Goal: Check status: Check status

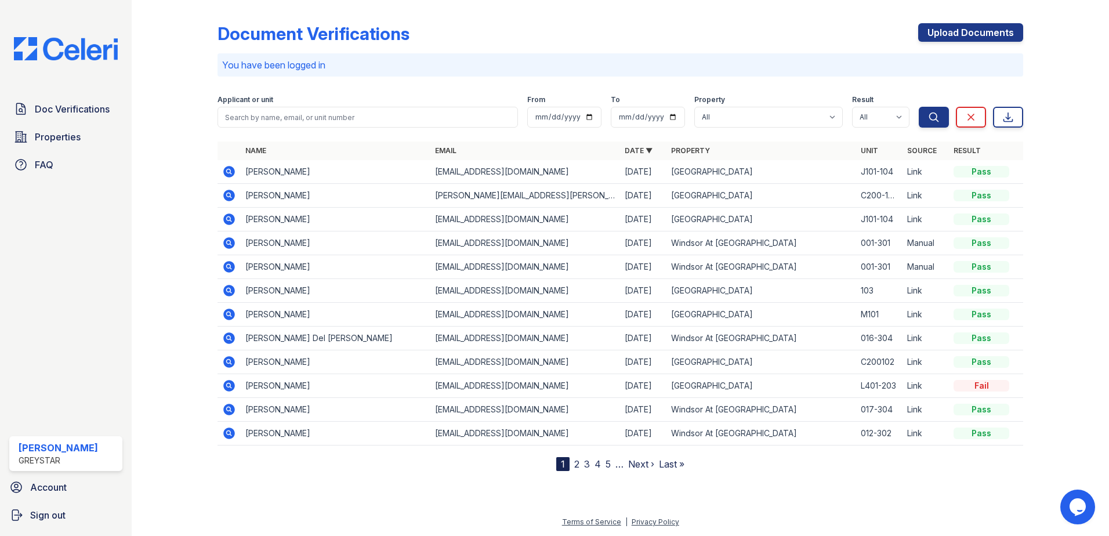
click at [231, 315] on icon at bounding box center [229, 315] width 12 height 12
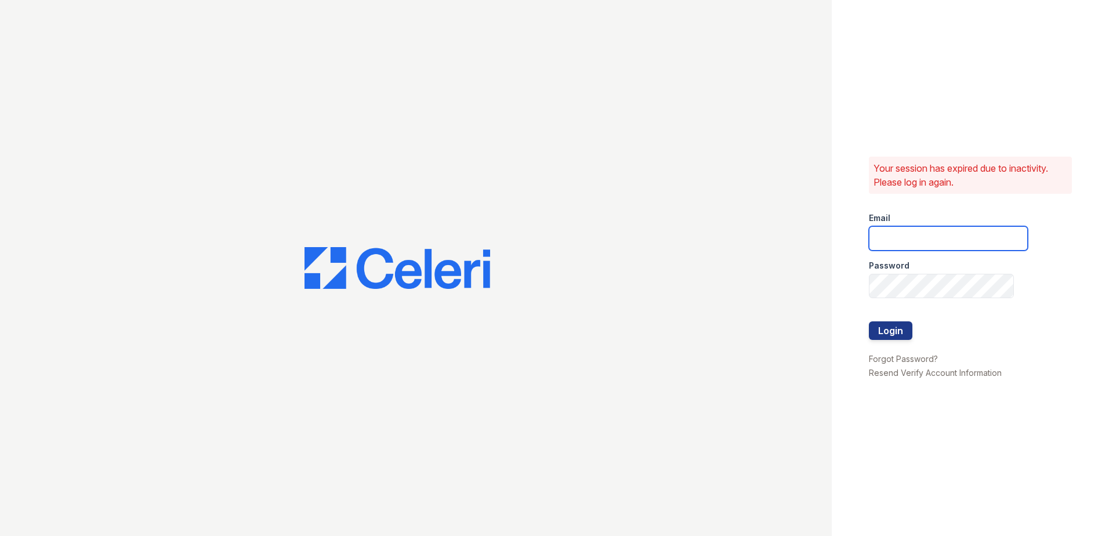
type input "joshua.patterson@greystar.com"
click at [885, 319] on div at bounding box center [948, 309] width 159 height 23
click at [886, 331] on button "Login" at bounding box center [891, 330] width 44 height 19
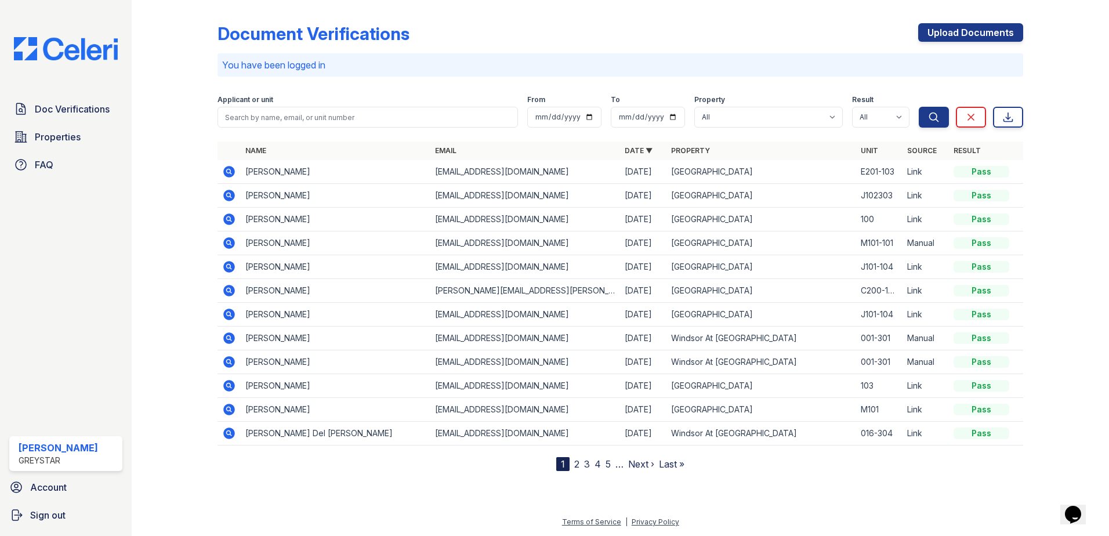
click at [230, 407] on icon at bounding box center [229, 410] width 14 height 14
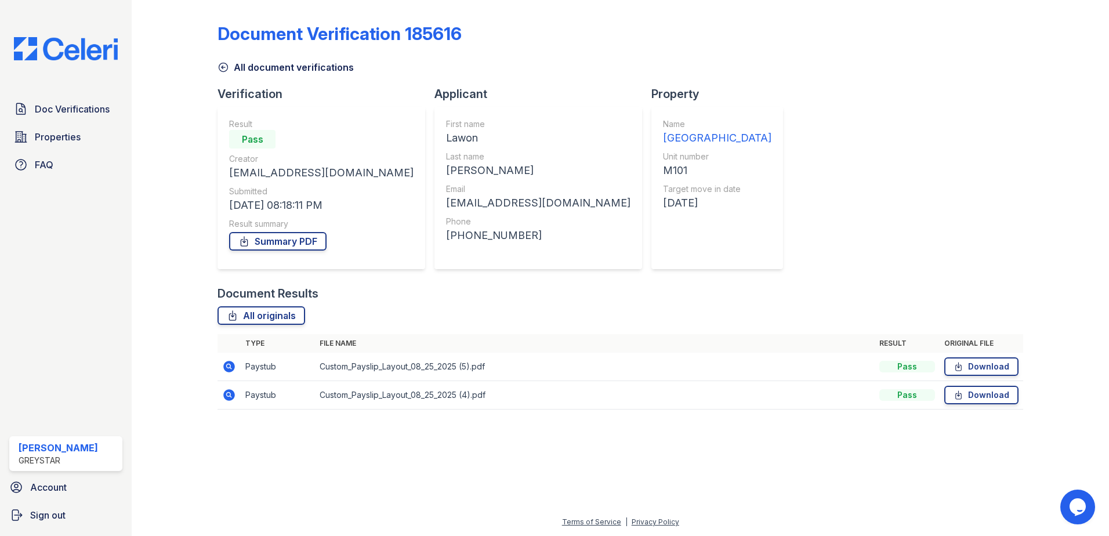
click at [229, 396] on icon at bounding box center [228, 394] width 3 height 3
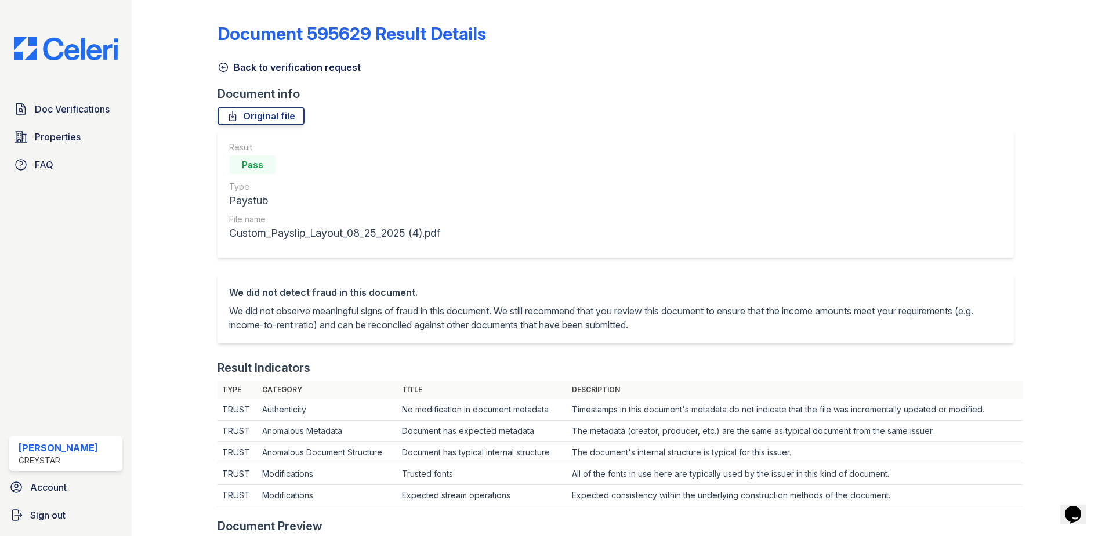
click at [227, 68] on icon at bounding box center [223, 67] width 9 height 9
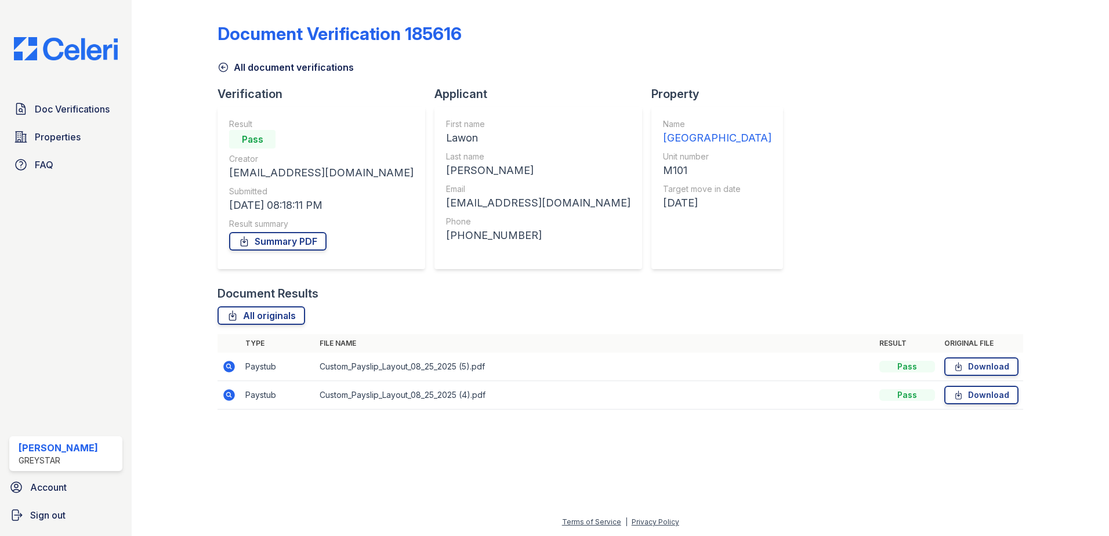
click at [230, 365] on icon at bounding box center [229, 367] width 14 height 14
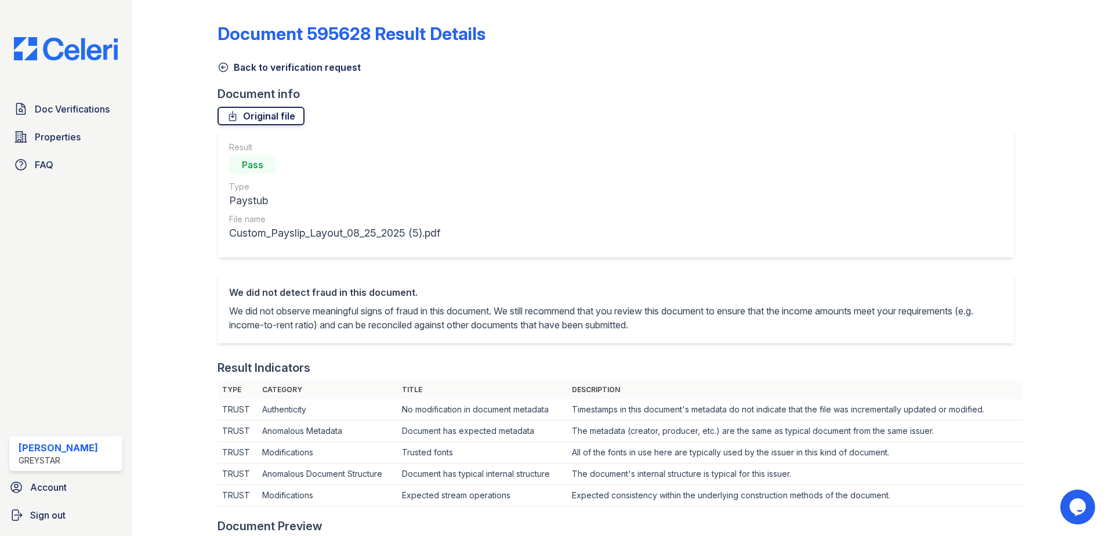
drag, startPoint x: 227, startPoint y: 67, endPoint x: 274, endPoint y: 119, distance: 70.2
click at [227, 67] on icon at bounding box center [223, 67] width 9 height 9
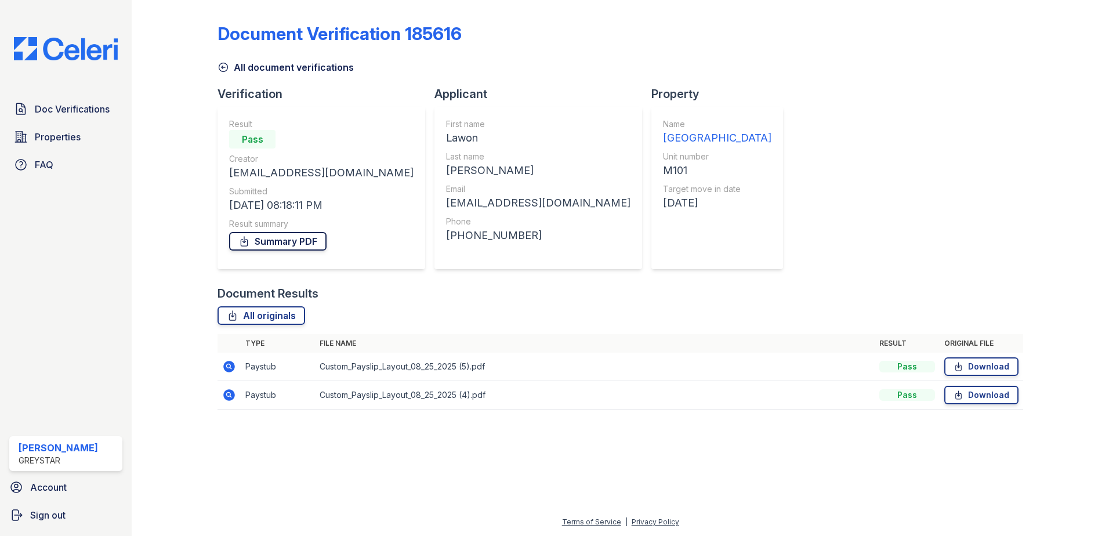
click at [284, 242] on link "Summary PDF" at bounding box center [277, 241] width 97 height 19
click at [226, 70] on icon at bounding box center [223, 67] width 9 height 9
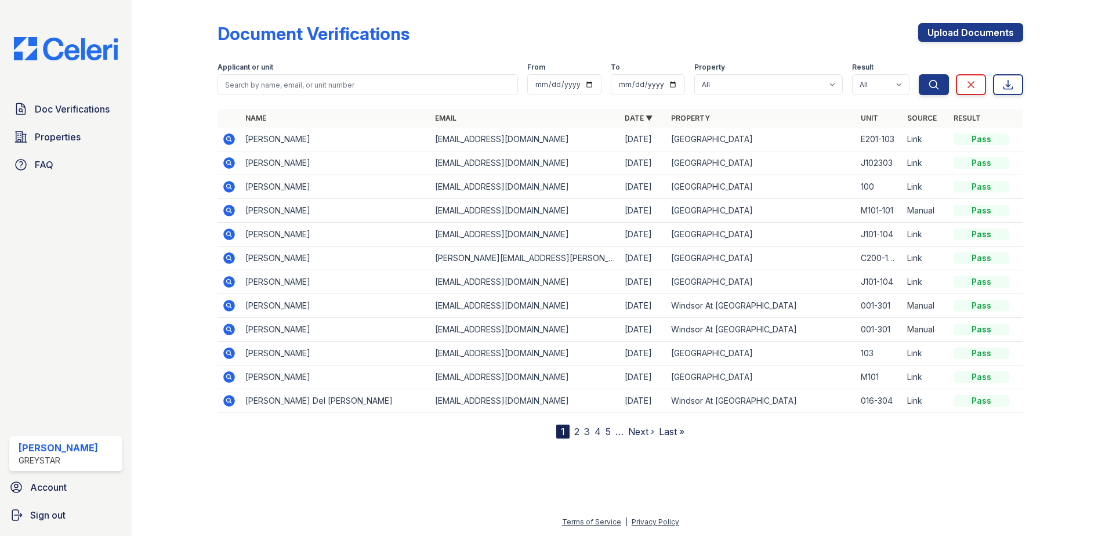
click at [576, 433] on link "2" at bounding box center [576, 432] width 5 height 12
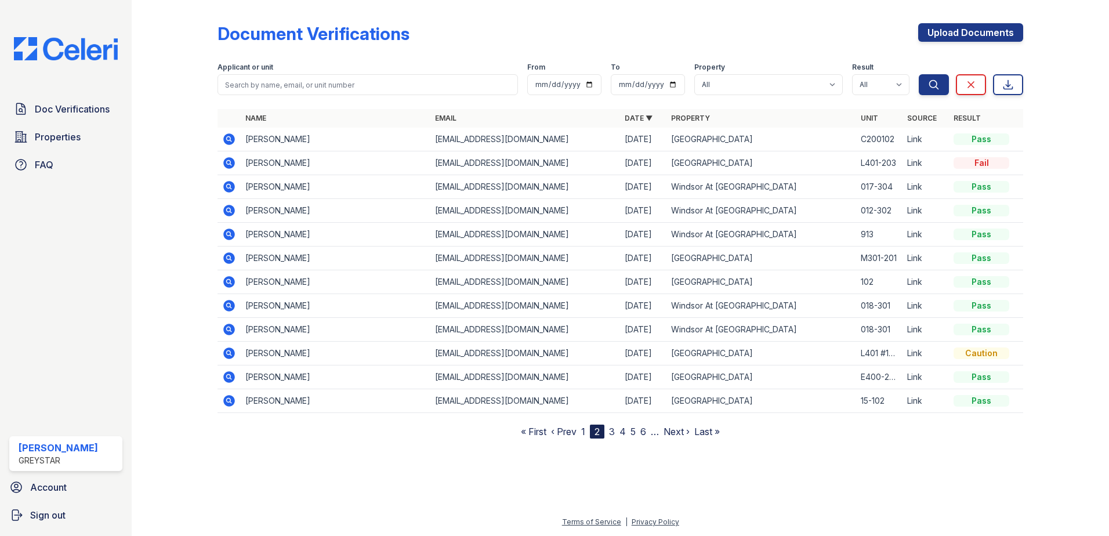
click at [231, 136] on icon at bounding box center [229, 139] width 12 height 12
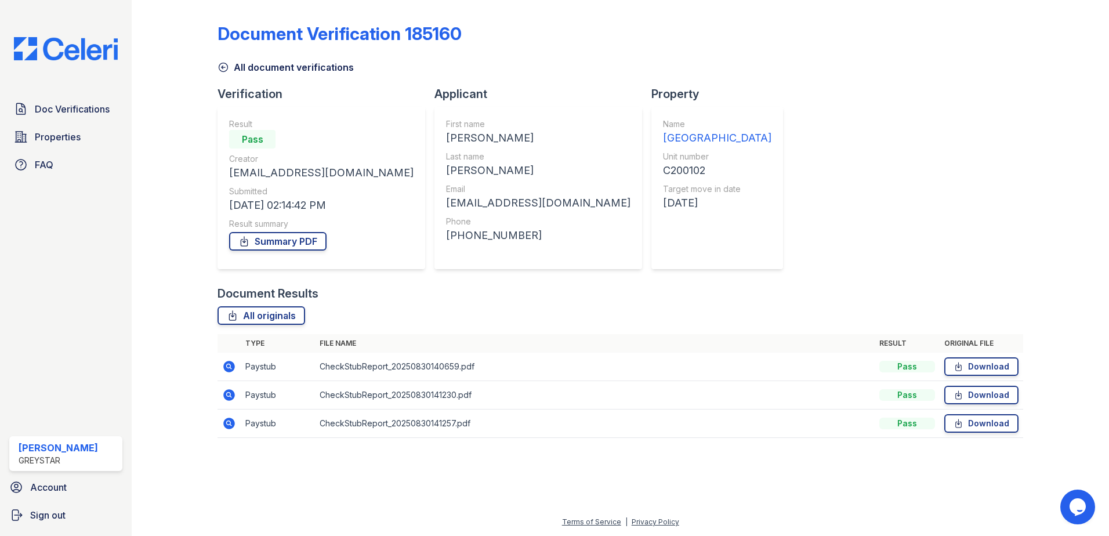
click at [233, 427] on icon at bounding box center [229, 424] width 12 height 12
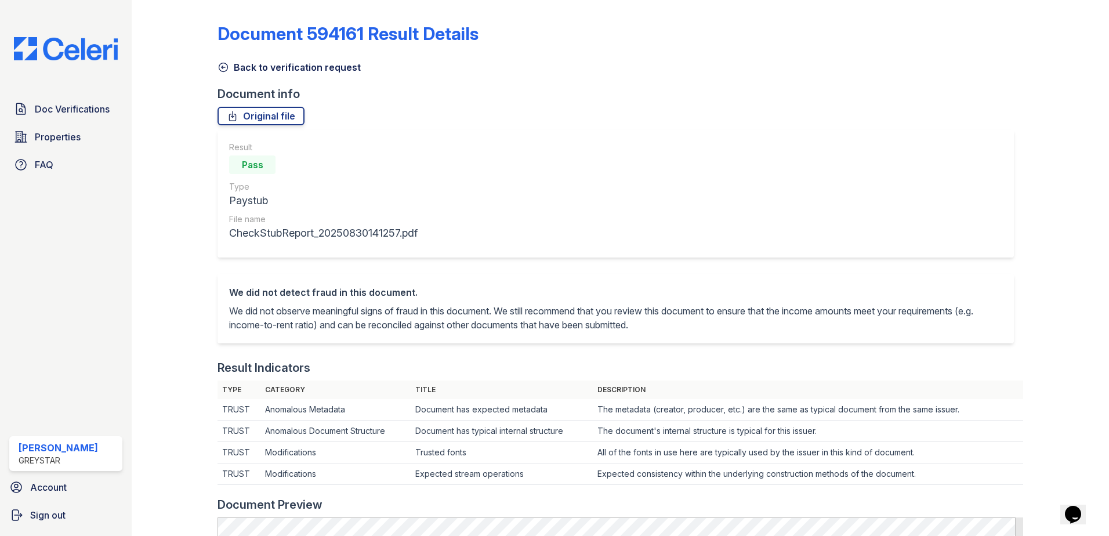
click at [232, 70] on link "Back to verification request" at bounding box center [289, 67] width 143 height 14
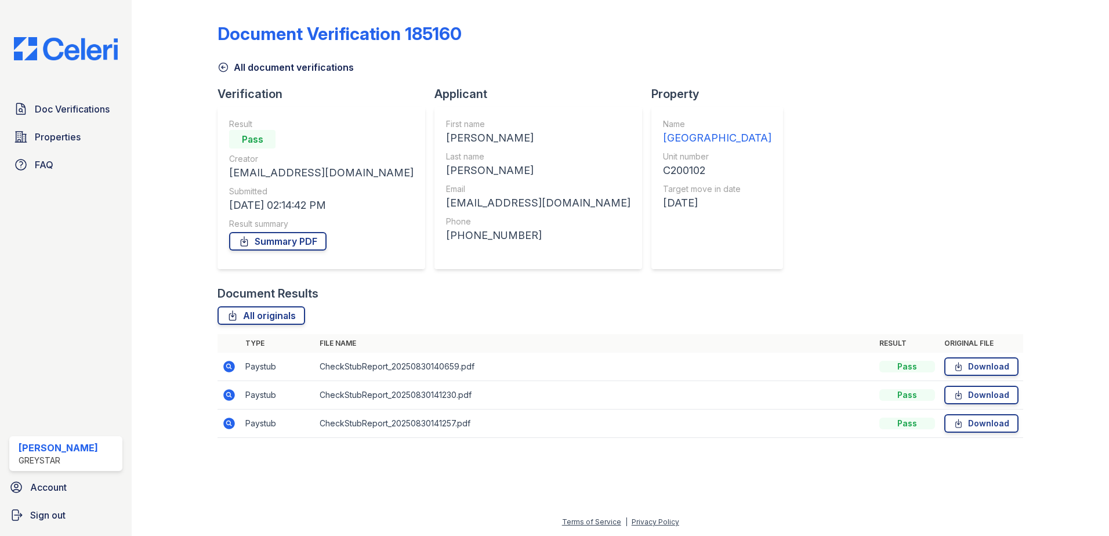
click at [224, 423] on icon at bounding box center [229, 424] width 12 height 12
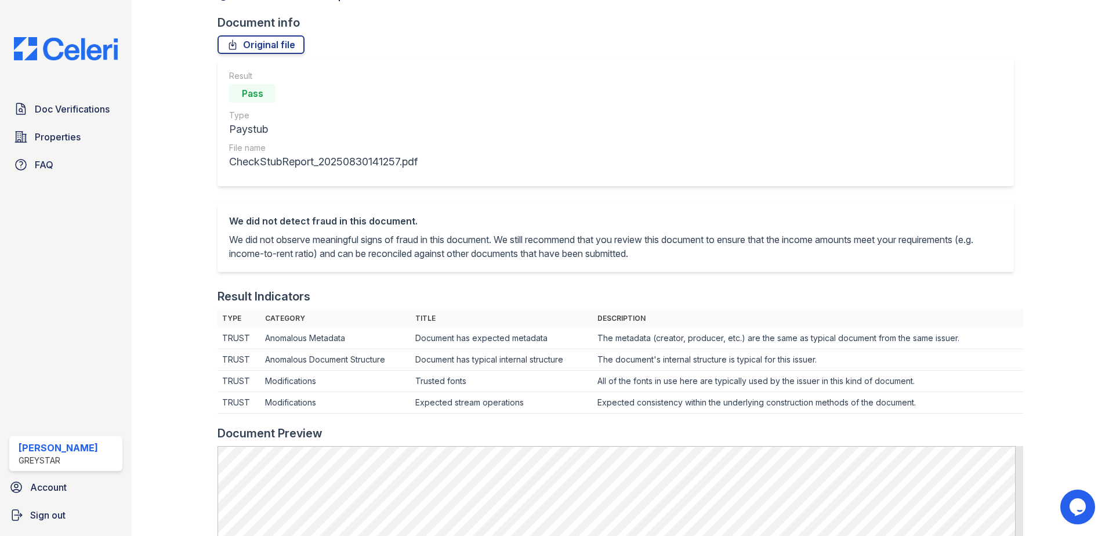
scroll to position [58, 0]
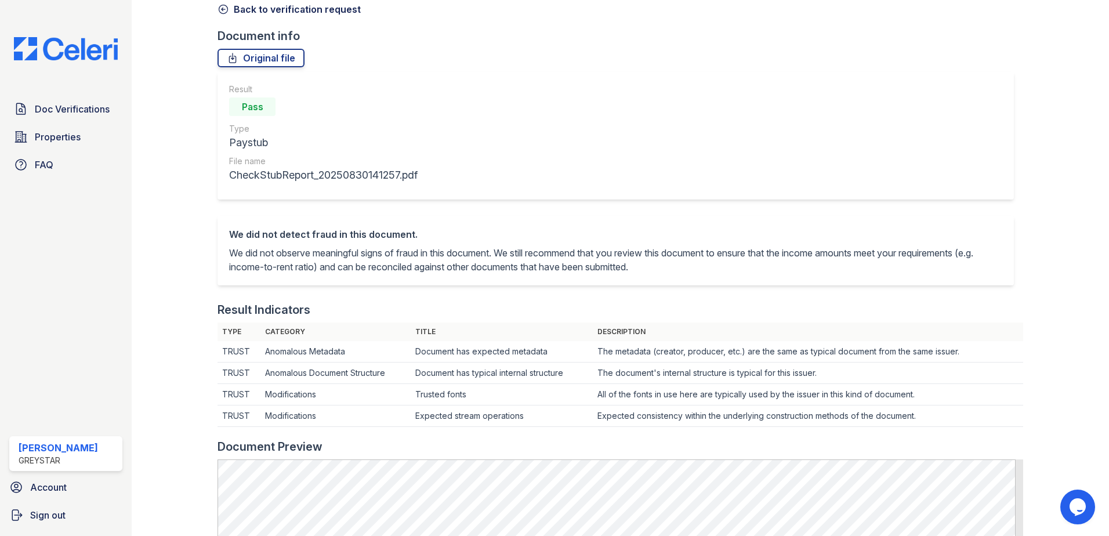
click at [219, 12] on icon at bounding box center [224, 9] width 12 height 12
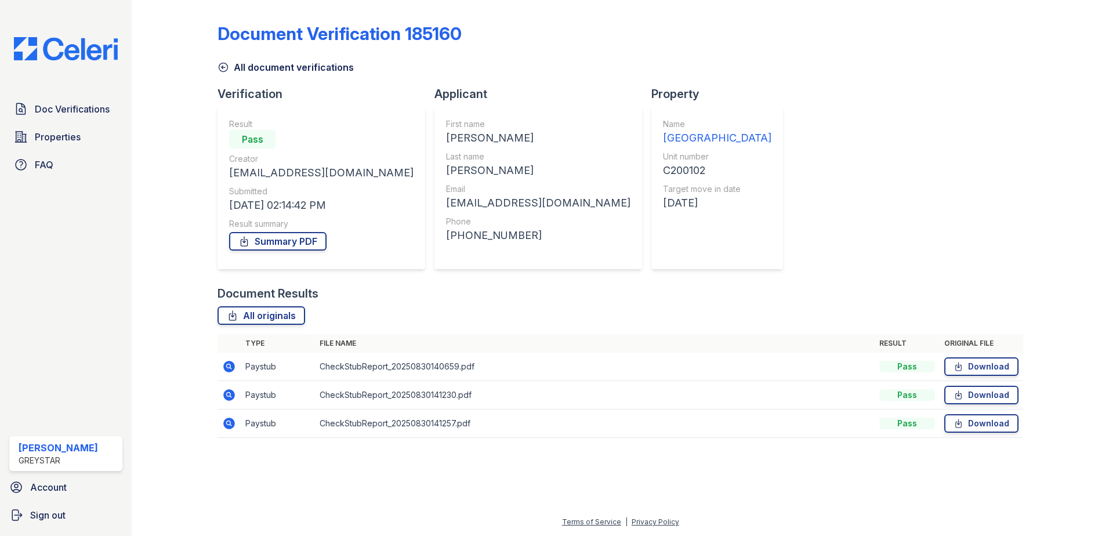
click at [228, 396] on icon at bounding box center [229, 395] width 14 height 14
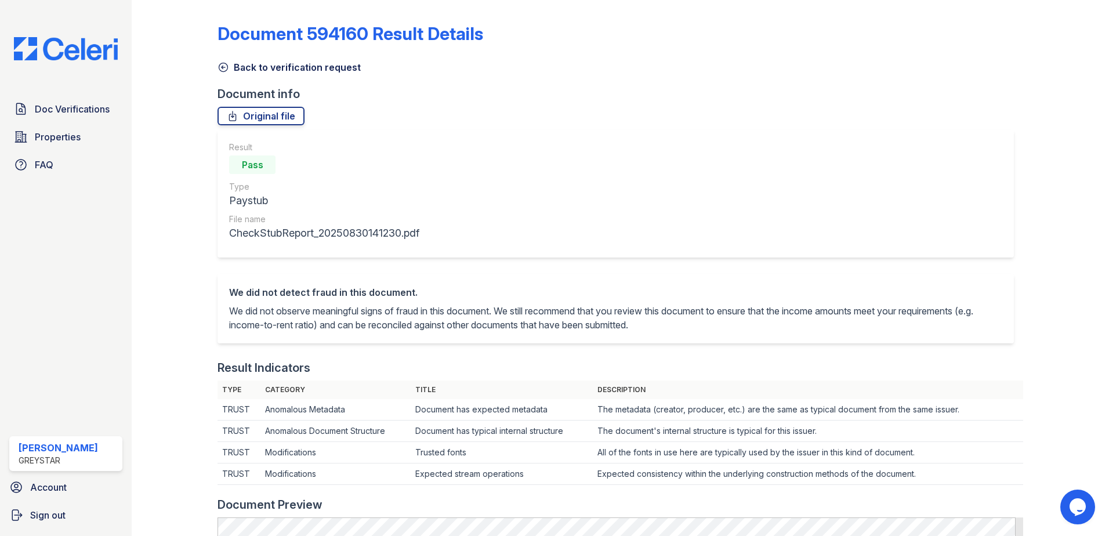
drag, startPoint x: 220, startPoint y: 67, endPoint x: 195, endPoint y: 209, distance: 144.4
click at [220, 68] on icon at bounding box center [224, 67] width 12 height 12
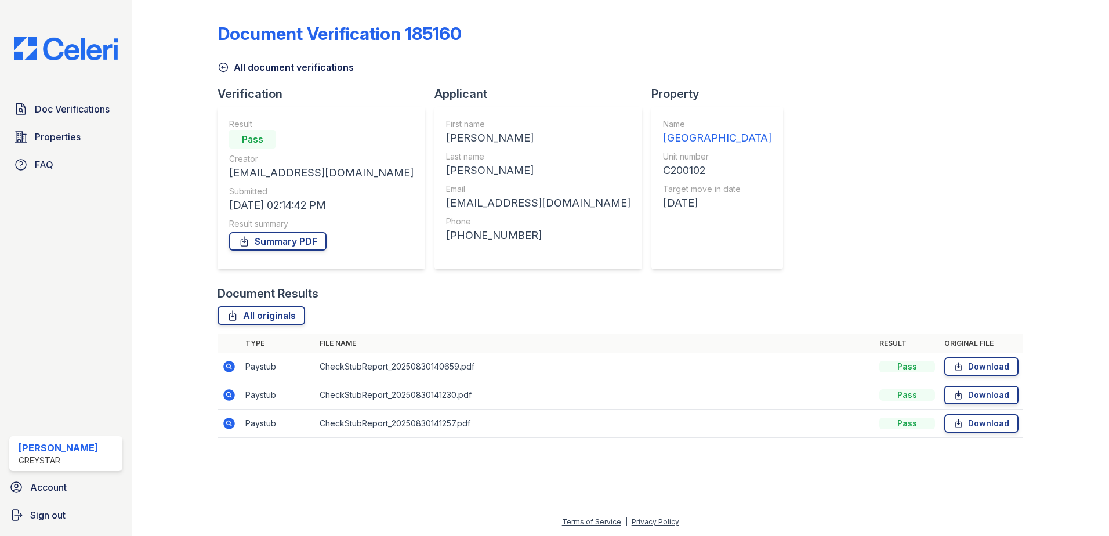
click at [238, 369] on td at bounding box center [229, 367] width 23 height 28
click at [234, 368] on icon at bounding box center [229, 367] width 12 height 12
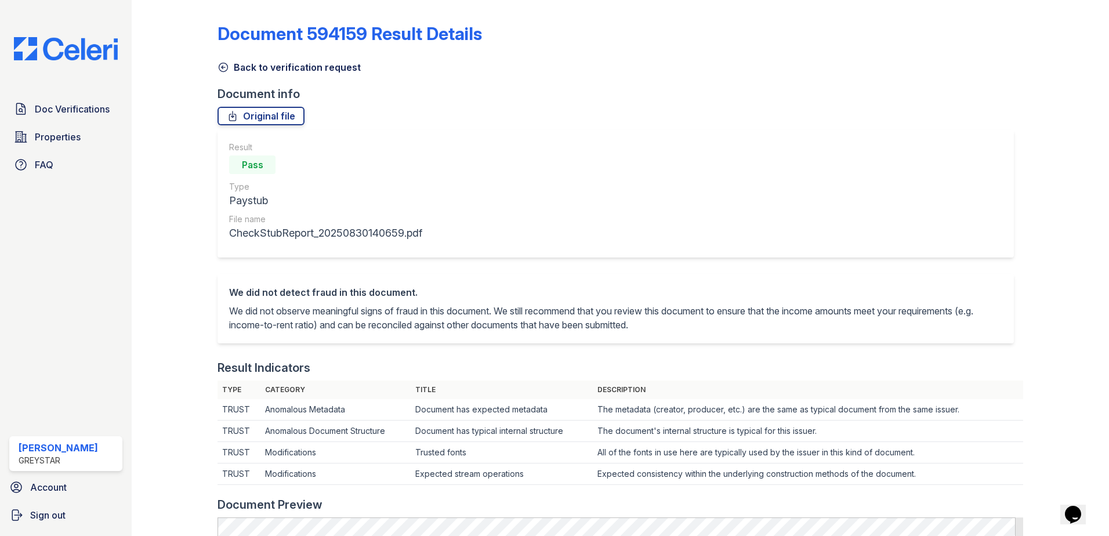
click at [227, 72] on icon at bounding box center [224, 67] width 12 height 12
